Goal: Task Accomplishment & Management: Use online tool/utility

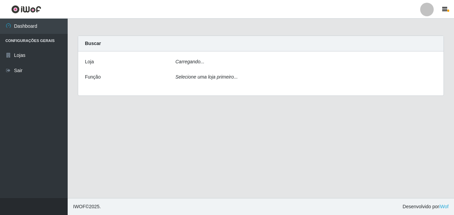
click at [208, 62] on div "Carregando..." at bounding box center [305, 63] width 271 height 10
click at [201, 109] on main "Carregando... Buscar [PERSON_NAME]... Função Selecione uma loja primeiro..." at bounding box center [261, 108] width 386 height 179
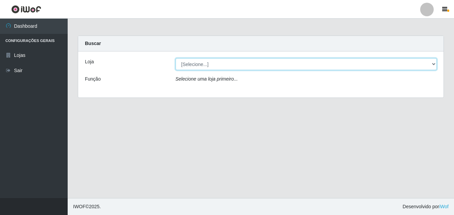
click at [221, 66] on select "[Selecione...] Ajubá Mercado" at bounding box center [305, 64] width 261 height 12
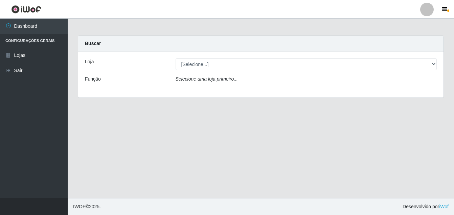
click at [201, 90] on div "Loja [Selecione...] Ajubá Mercado Função Selecione uma loja primeiro..." at bounding box center [260, 74] width 365 height 46
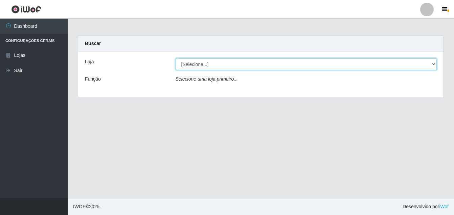
click at [216, 65] on select "[Selecione...] Ajubá Mercado" at bounding box center [305, 64] width 261 height 12
select select "402"
click at [175, 58] on select "[Selecione...] Ajubá Mercado" at bounding box center [305, 64] width 261 height 12
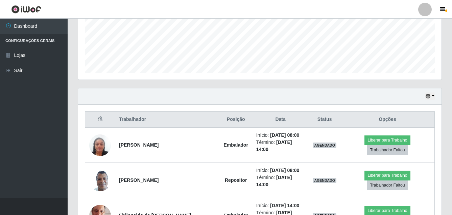
scroll to position [203, 0]
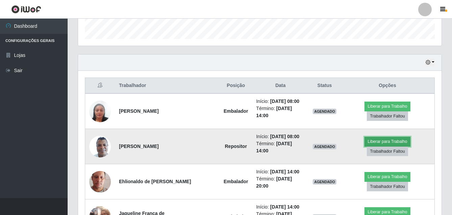
click at [364, 137] on button "Liberar para Trabalho" at bounding box center [387, 141] width 46 height 9
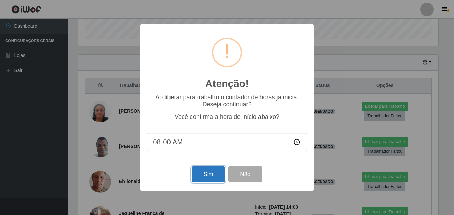
click at [212, 170] on button "Sim" at bounding box center [208, 174] width 33 height 16
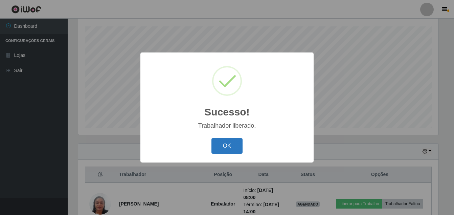
click at [232, 143] on button "OK" at bounding box center [226, 146] width 31 height 16
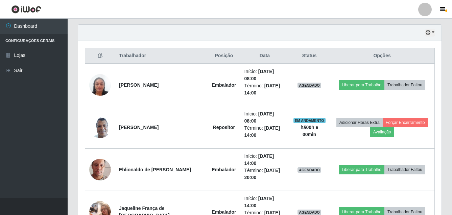
scroll to position [221, 0]
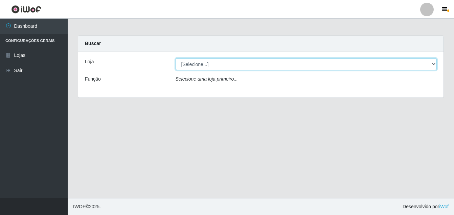
click at [236, 63] on select "[Selecione...] Ajubá Mercado" at bounding box center [305, 64] width 261 height 12
select select "402"
click at [175, 58] on select "[Selecione...] Ajubá Mercado" at bounding box center [305, 64] width 261 height 12
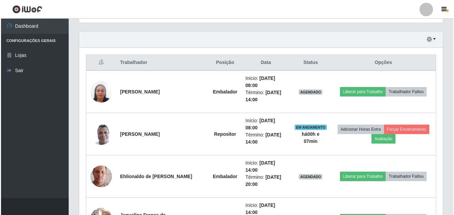
scroll to position [203, 0]
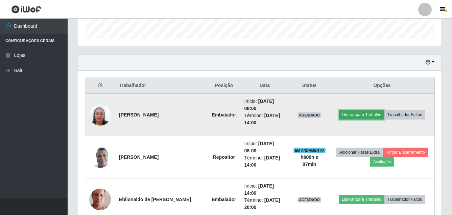
click at [353, 111] on button "Liberar para Trabalho" at bounding box center [362, 114] width 46 height 9
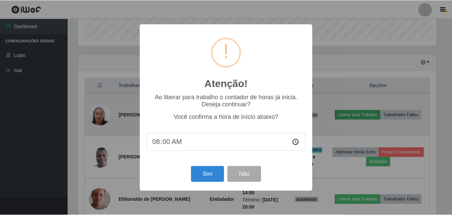
scroll to position [140, 360]
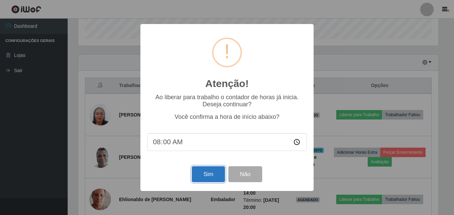
click at [208, 173] on button "Sim" at bounding box center [208, 174] width 33 height 16
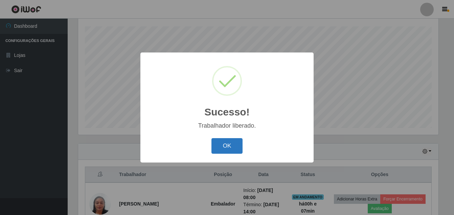
click at [225, 149] on button "OK" at bounding box center [226, 146] width 31 height 16
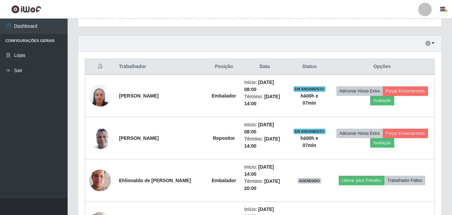
scroll to position [249, 0]
